Goal: Information Seeking & Learning: Find specific fact

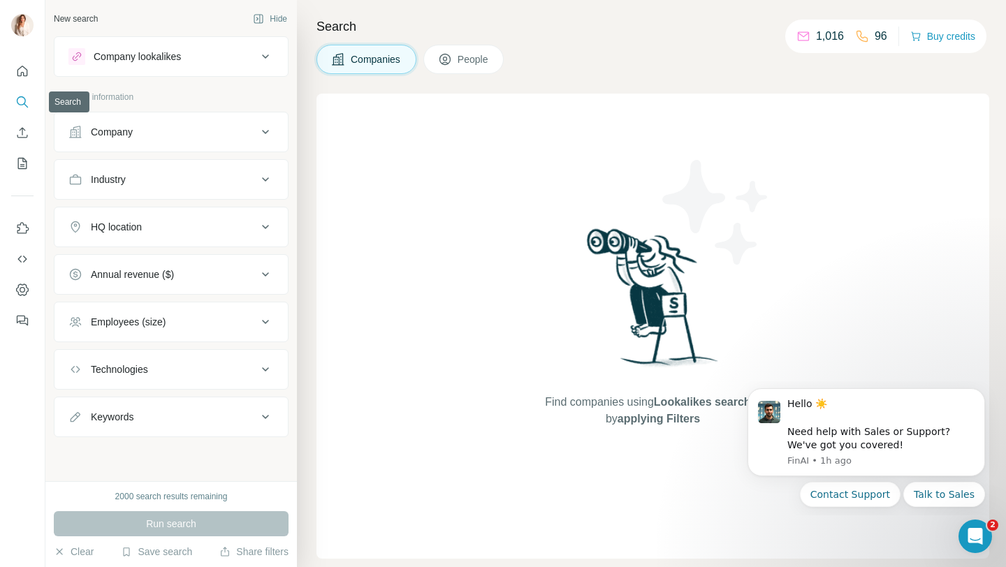
click at [22, 101] on icon "Search" at bounding box center [22, 102] width 14 height 14
click at [26, 100] on icon "Search" at bounding box center [22, 102] width 14 height 14
click at [138, 134] on div "Company" at bounding box center [162, 132] width 189 height 14
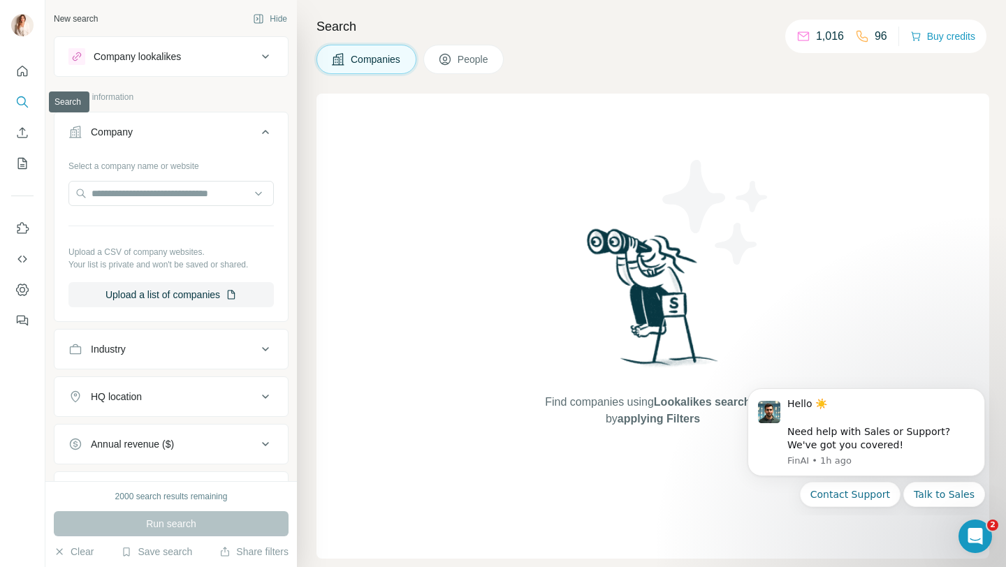
click at [22, 100] on icon "Search" at bounding box center [22, 102] width 14 height 14
click at [21, 100] on icon "Search" at bounding box center [22, 102] width 14 height 14
click at [115, 189] on input "text" at bounding box center [170, 193] width 205 height 25
type input "*"
click at [250, 129] on div "Company" at bounding box center [162, 132] width 189 height 14
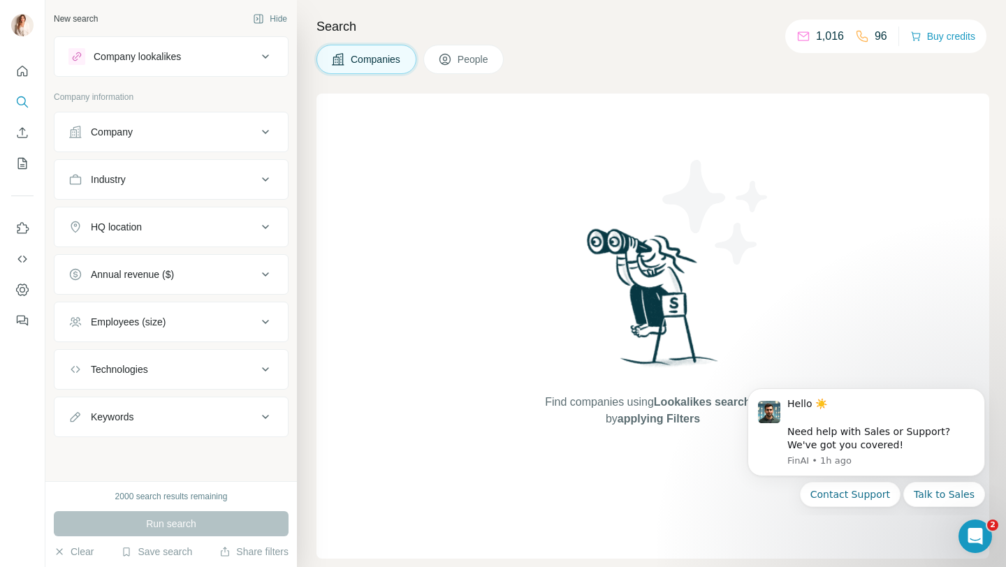
click at [194, 133] on div "Company" at bounding box center [162, 132] width 189 height 14
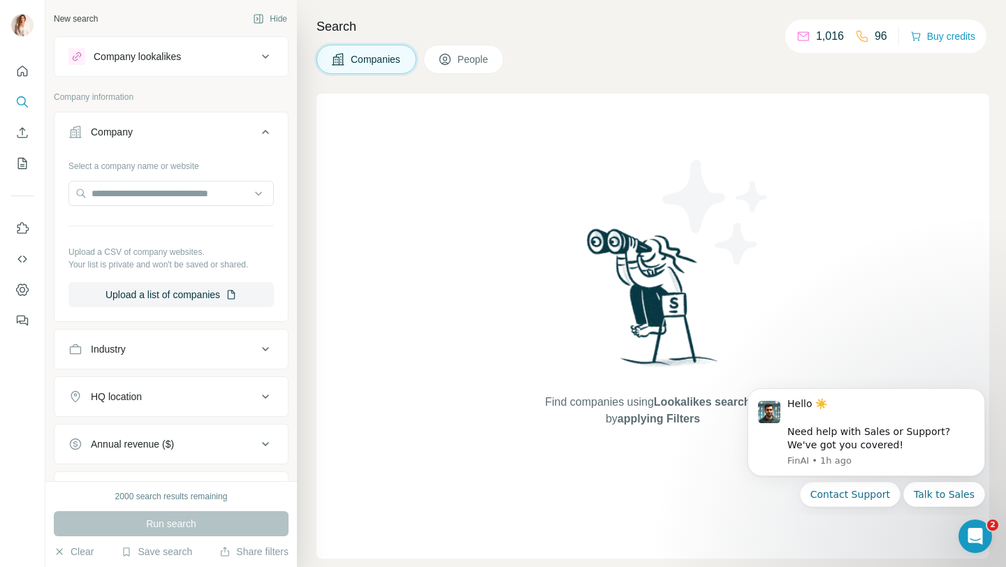
click at [194, 133] on div "Company" at bounding box center [162, 132] width 189 height 14
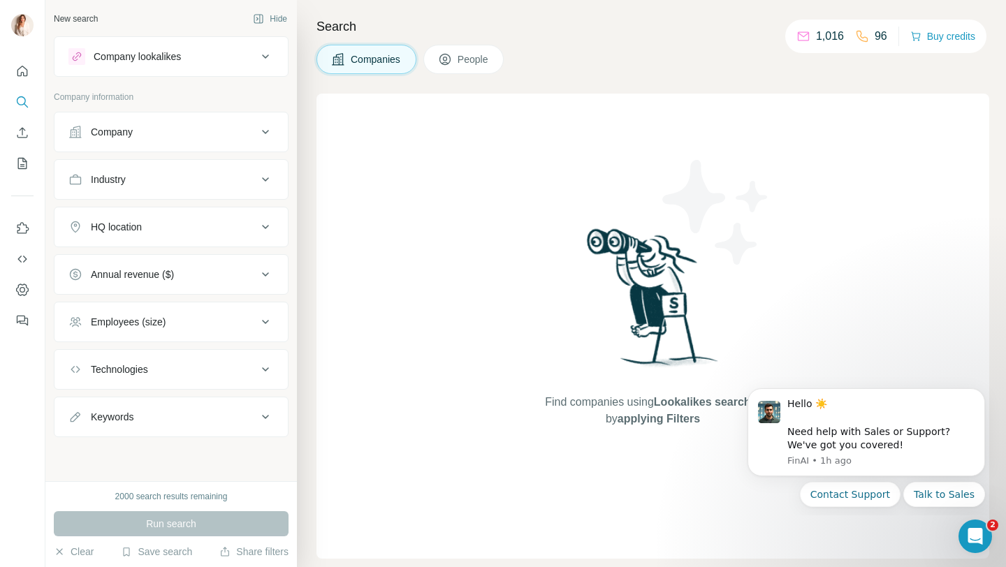
click at [464, 63] on span "People" at bounding box center [473, 59] width 32 height 14
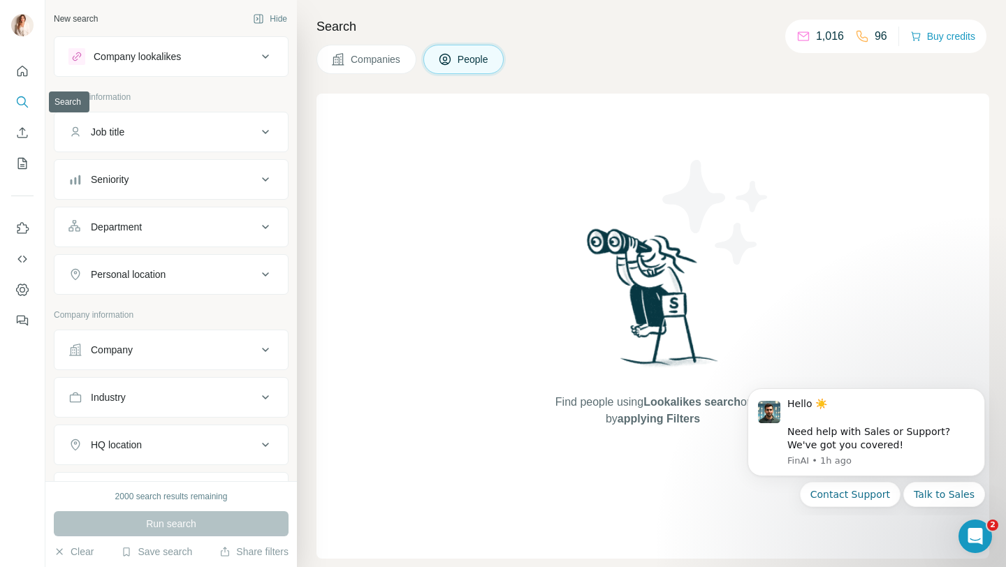
click at [33, 96] on button "Search" at bounding box center [22, 101] width 22 height 25
click at [23, 101] on icon "Search" at bounding box center [22, 102] width 14 height 14
click at [20, 103] on icon "Search" at bounding box center [22, 102] width 14 height 14
click at [59, 552] on icon "button" at bounding box center [60, 551] width 6 height 6
click at [22, 101] on icon "Search" at bounding box center [22, 102] width 14 height 14
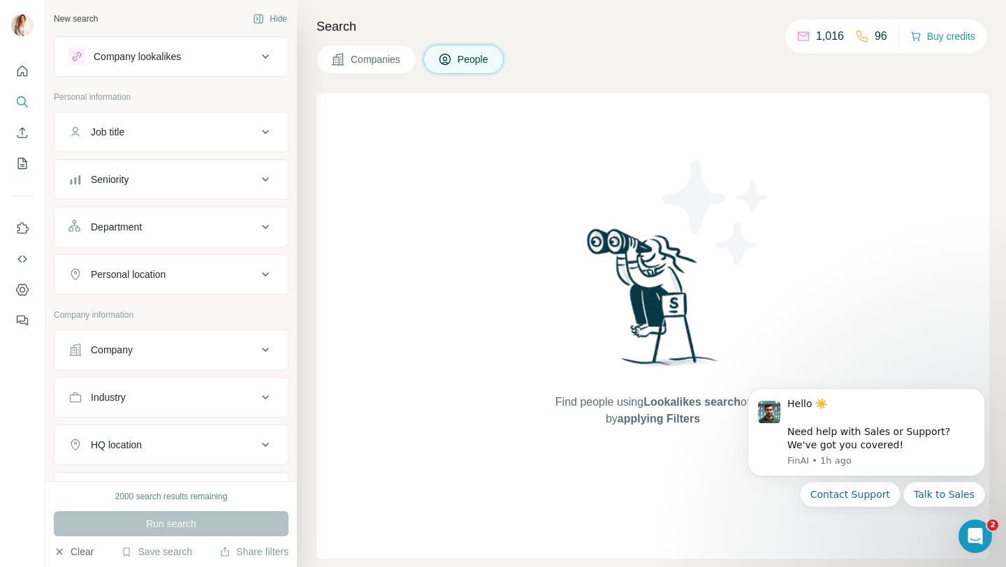
click at [225, 138] on div "Job title" at bounding box center [162, 132] width 189 height 14
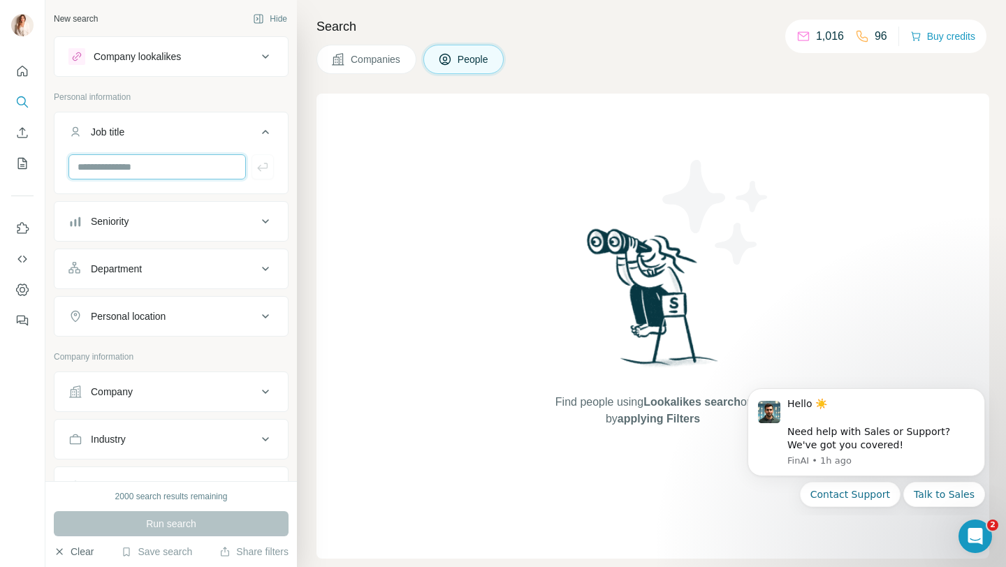
click at [202, 168] on input "text" at bounding box center [156, 166] width 177 height 25
paste input "**********"
type input "**********"
click at [166, 390] on div "Company" at bounding box center [162, 392] width 189 height 14
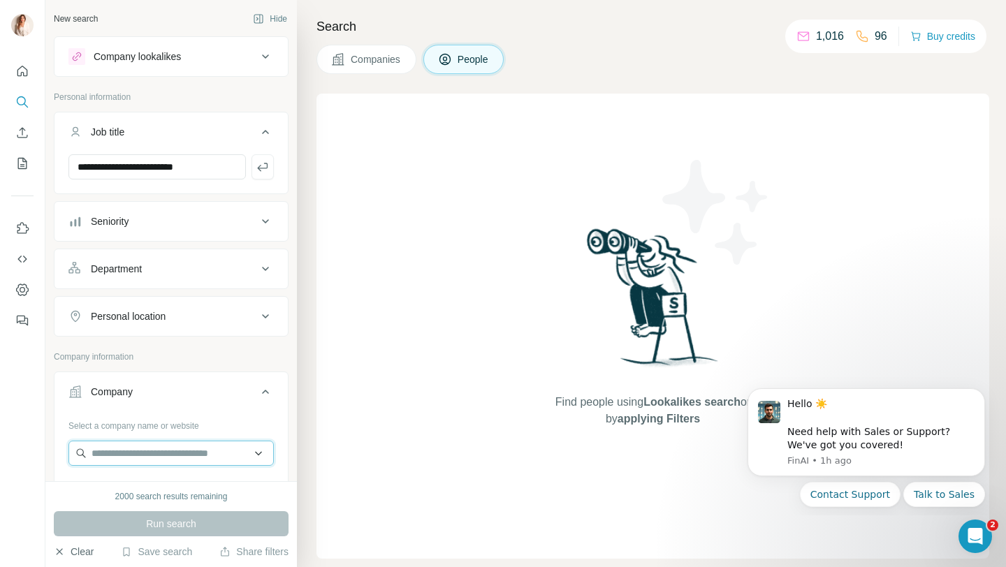
click at [134, 461] on input "text" at bounding box center [170, 453] width 205 height 25
paste input "**********"
click at [138, 454] on input "**********" at bounding box center [170, 453] width 205 height 25
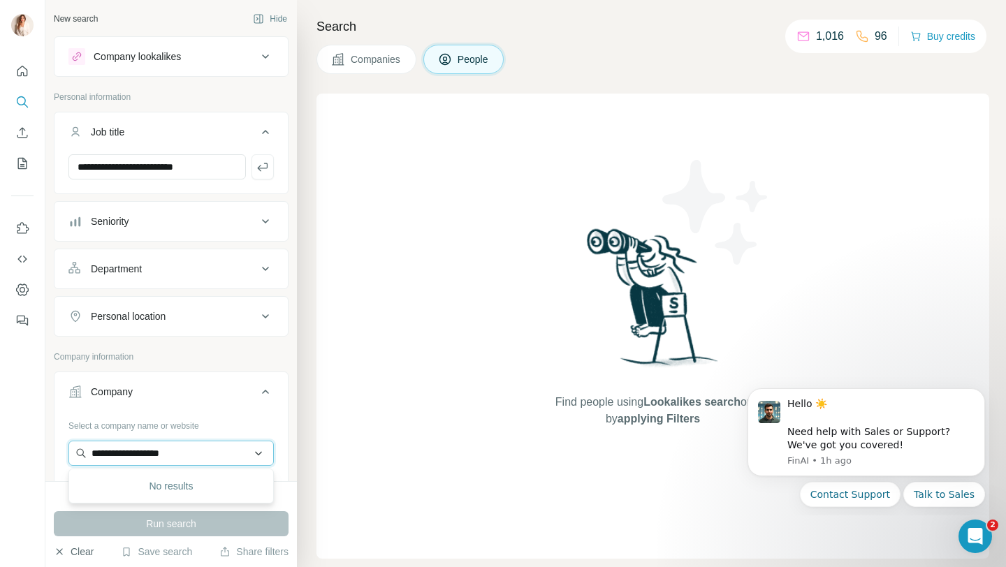
type input "**********"
click at [219, 534] on div "Run search" at bounding box center [171, 523] width 235 height 25
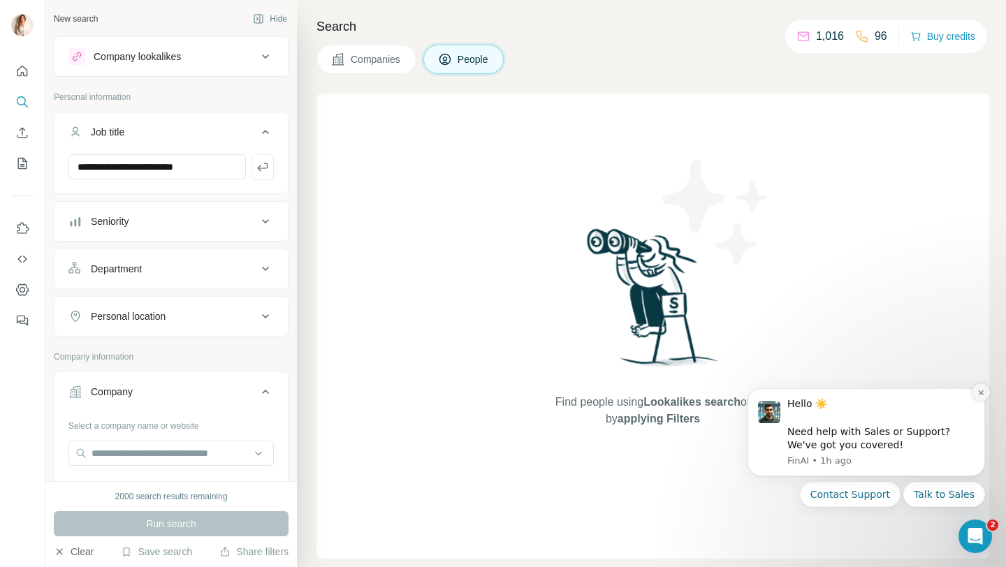
click at [981, 392] on icon "Dismiss notification" at bounding box center [980, 392] width 5 height 5
click at [979, 390] on icon "Dismiss notification" at bounding box center [980, 392] width 5 height 5
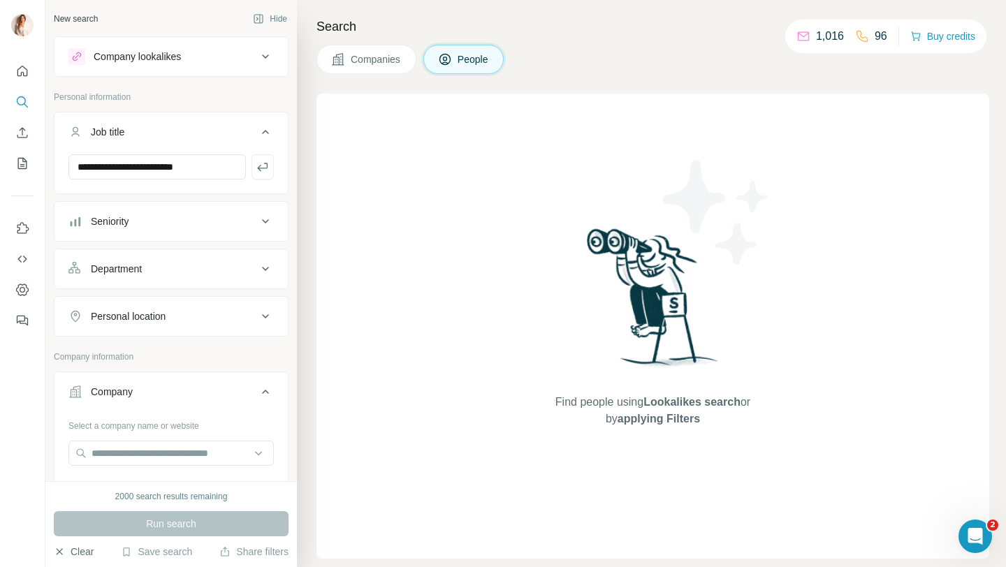
click at [164, 519] on div "Run search" at bounding box center [171, 523] width 235 height 25
